Goal: Information Seeking & Learning: Learn about a topic

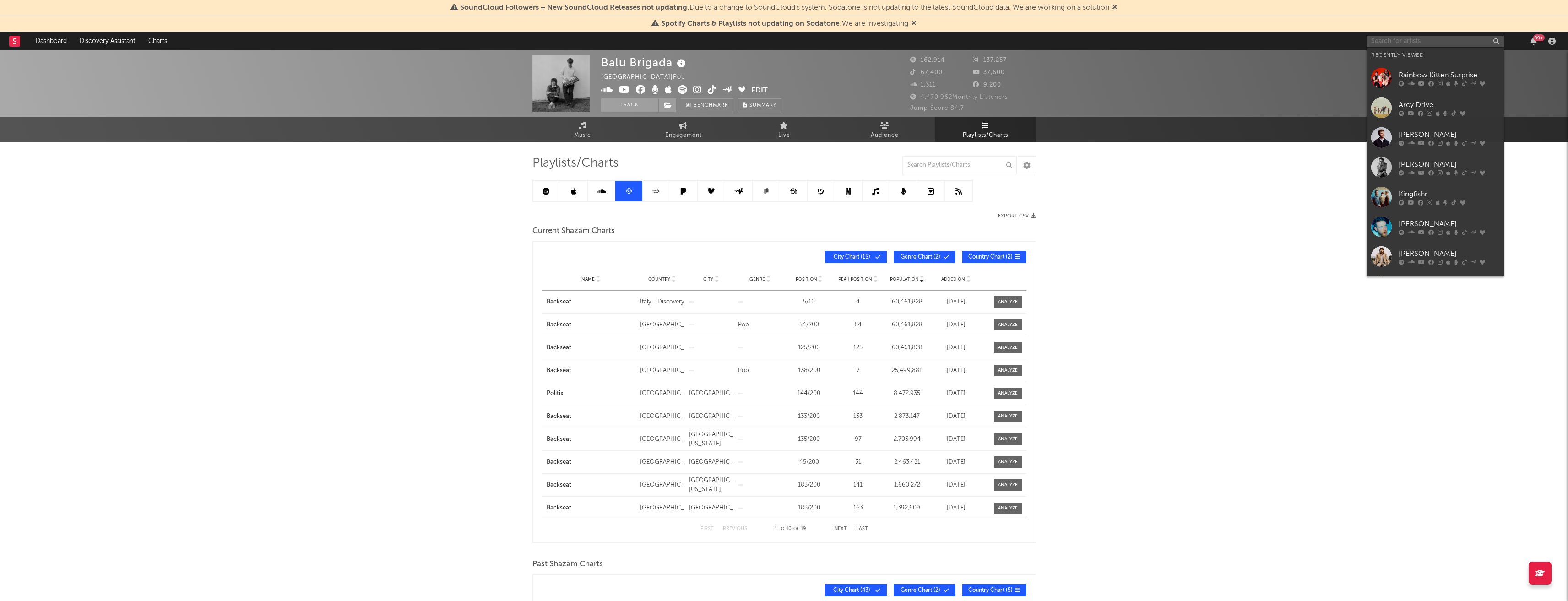
click at [1432, 40] on input "text" at bounding box center [1435, 41] width 137 height 11
click at [1432, 160] on div "[PERSON_NAME]" at bounding box center [1449, 164] width 101 height 11
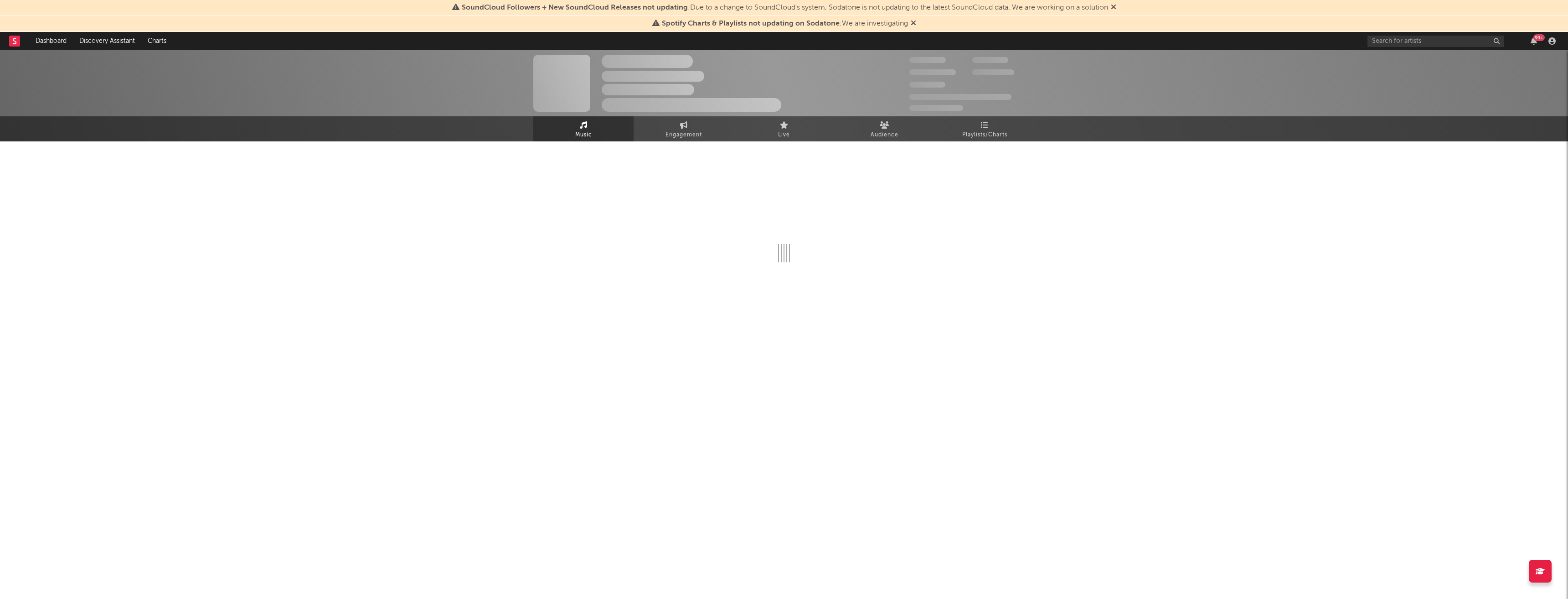
select select "6m"
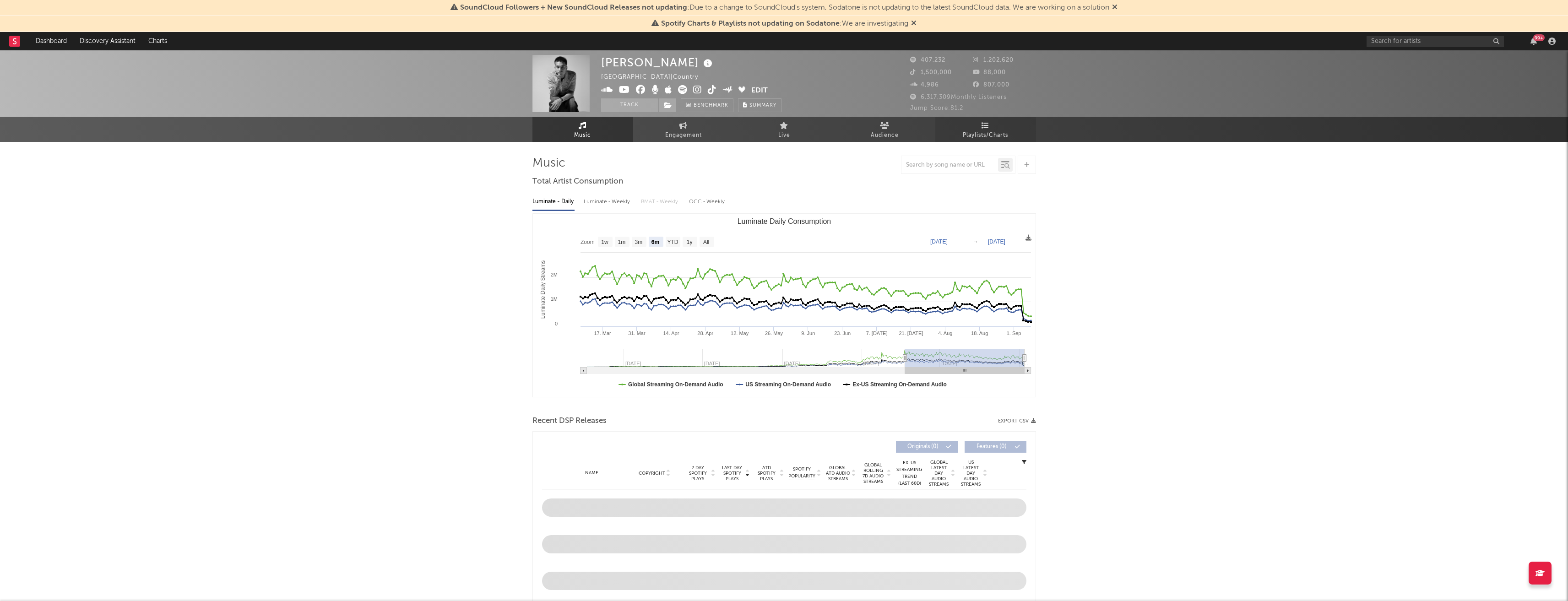
click at [998, 127] on link "Playlists/Charts" at bounding box center [986, 129] width 101 height 25
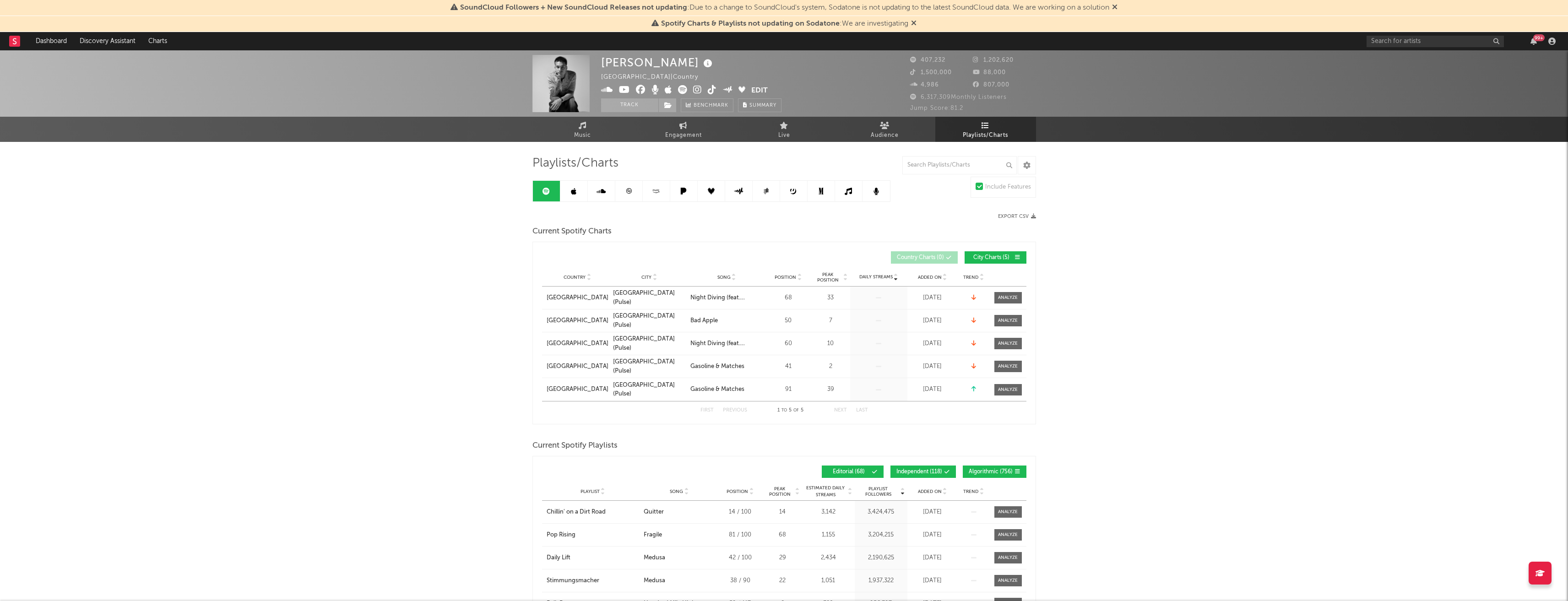
click at [631, 181] on link at bounding box center [629, 190] width 27 height 21
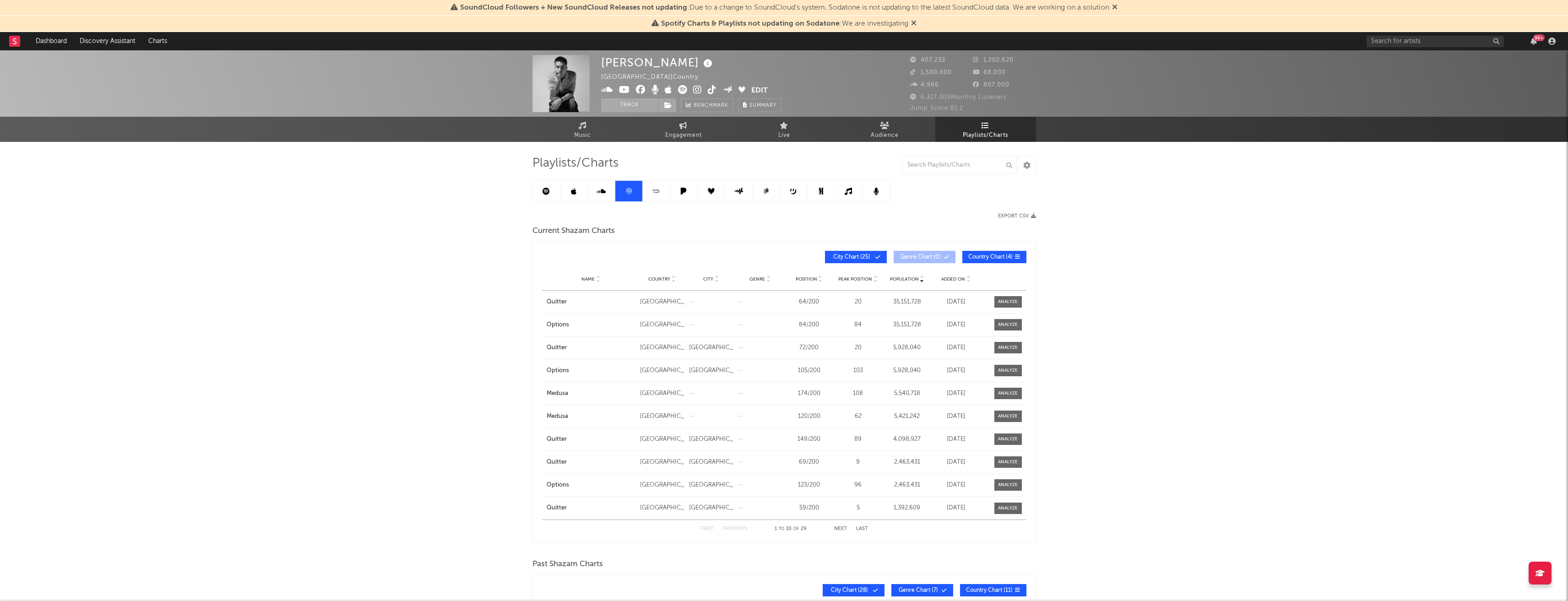
click at [874, 257] on button "City Chart ( 25 )" at bounding box center [855, 257] width 62 height 12
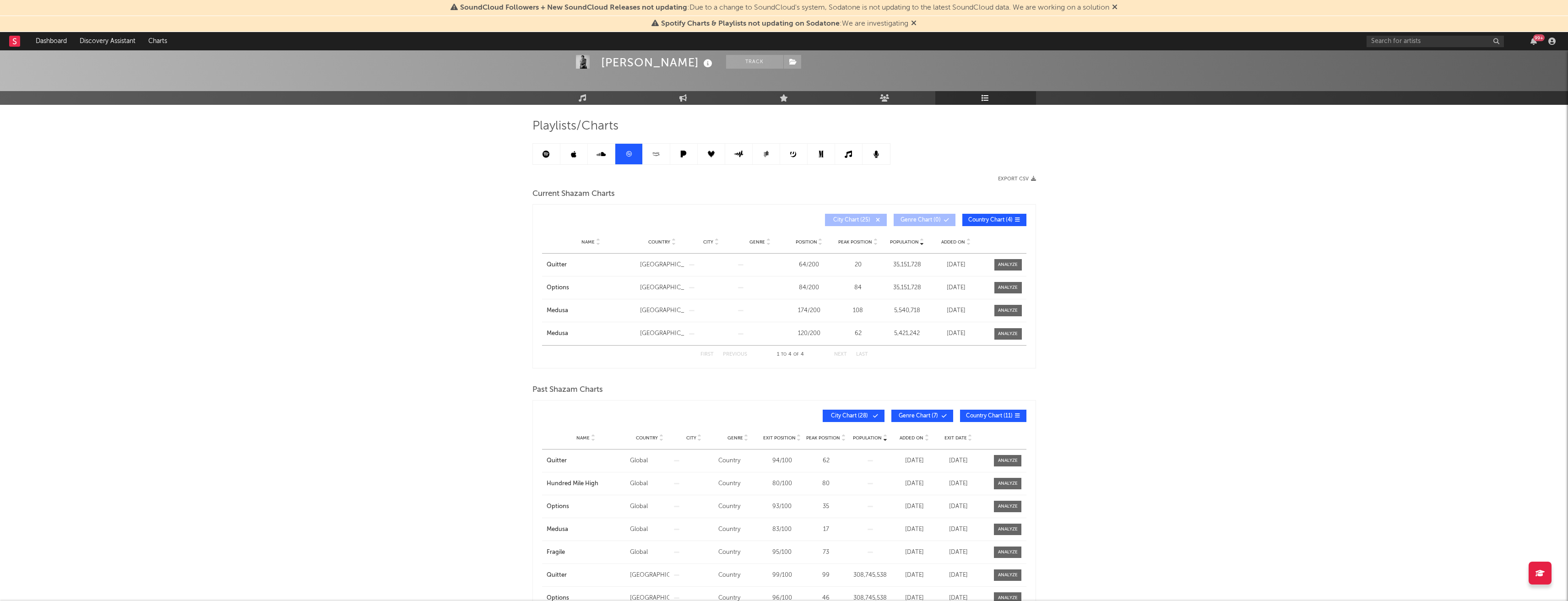
scroll to position [91, 0]
